Goal: Information Seeking & Learning: Learn about a topic

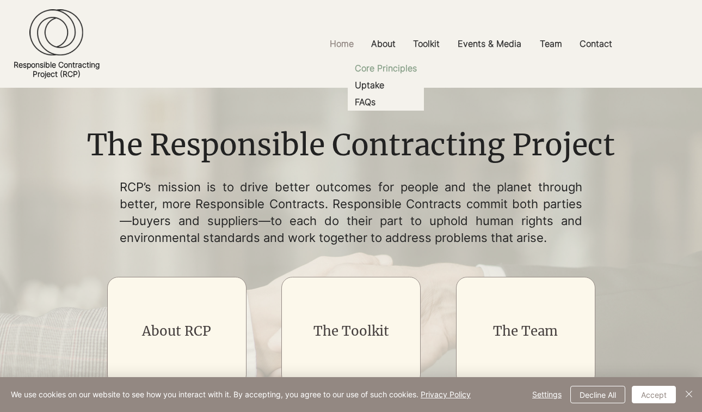
click at [389, 73] on p "Core Principles" at bounding box center [386, 68] width 71 height 17
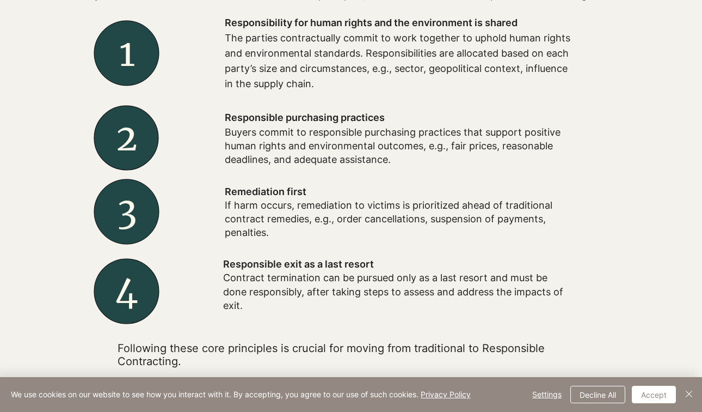
scroll to position [434, 0]
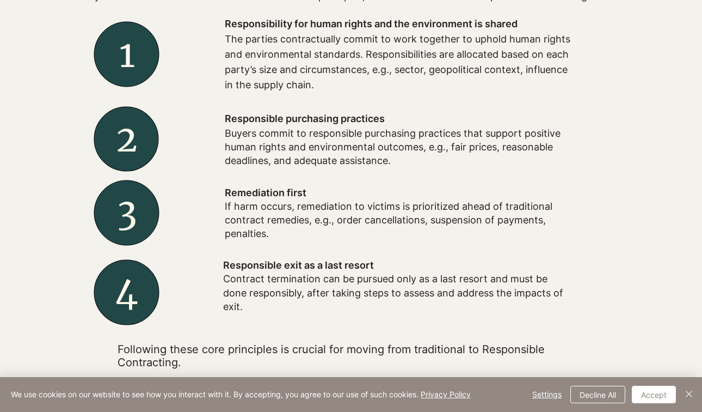
click at [36, 198] on div at bounding box center [351, 159] width 702 height 468
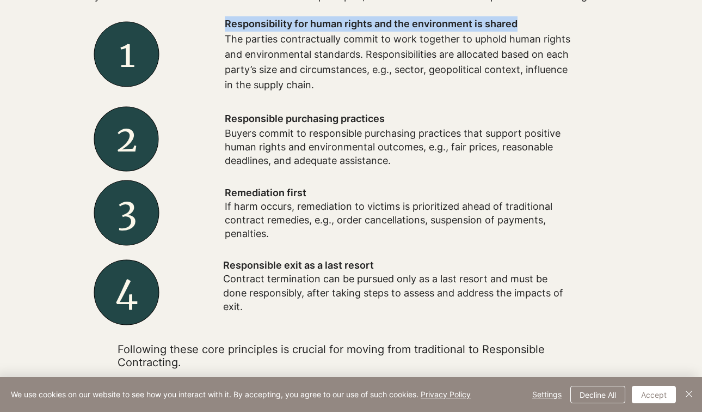
drag, startPoint x: 222, startPoint y: 33, endPoint x: 533, endPoint y: 27, distance: 311.5
click at [533, 27] on div "Responsibility for human rights and the environment is shared The parties contr…" at bounding box center [399, 54] width 436 height 95
copy div "Responsibility for human rights and the environment is shared"
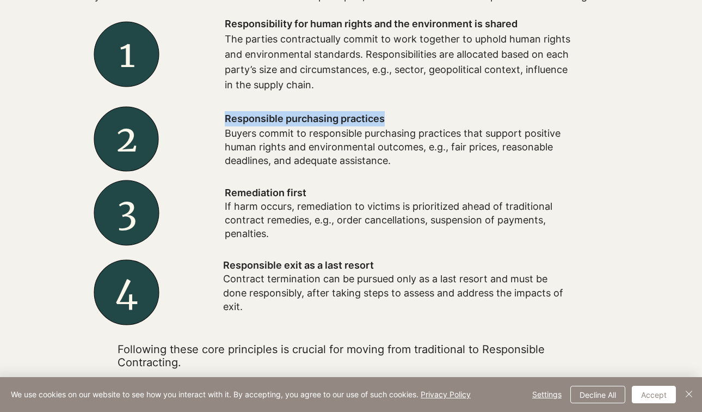
drag, startPoint x: 213, startPoint y: 129, endPoint x: 387, endPoint y: 123, distance: 174.3
click at [387, 123] on div "Responsible purchasing practices Buyers commit to responsible purchasing practi…" at bounding box center [399, 139] width 436 height 75
copy div "Responsible purchasing practices"
click at [241, 216] on p "If harm occurs, remediation to victims is prioritized ahead of traditional cont…" at bounding box center [399, 219] width 348 height 41
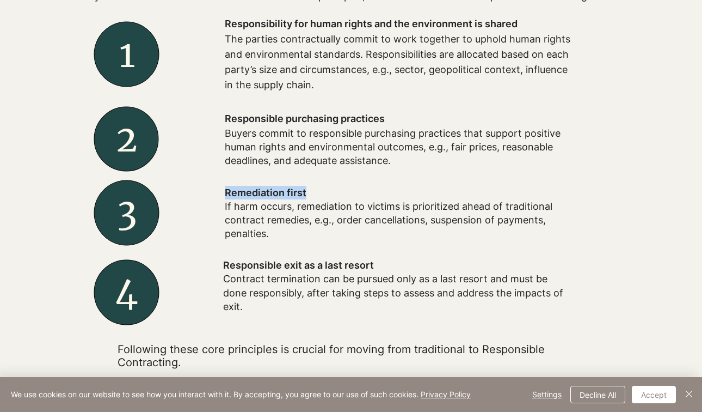
drag, startPoint x: 223, startPoint y: 199, endPoint x: 307, endPoint y: 201, distance: 83.9
click at [307, 201] on div "Remediation first If harm occurs, remediation to victims is prioritized ahead o…" at bounding box center [399, 212] width 436 height 73
copy div "Remediation first"
drag, startPoint x: 223, startPoint y: 269, endPoint x: 376, endPoint y: 268, distance: 153.5
click at [376, 268] on div "Responsible exit as a last resort Contract termination can be pursued only as a…" at bounding box center [399, 287] width 436 height 76
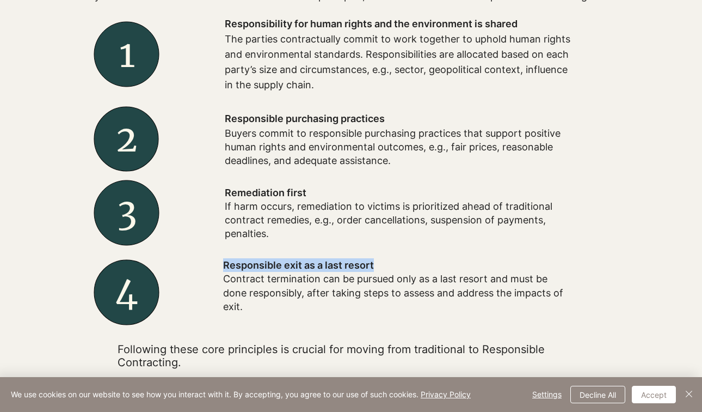
copy div "Responsible exit as a last resort"
